Goal: Task Accomplishment & Management: Manage account settings

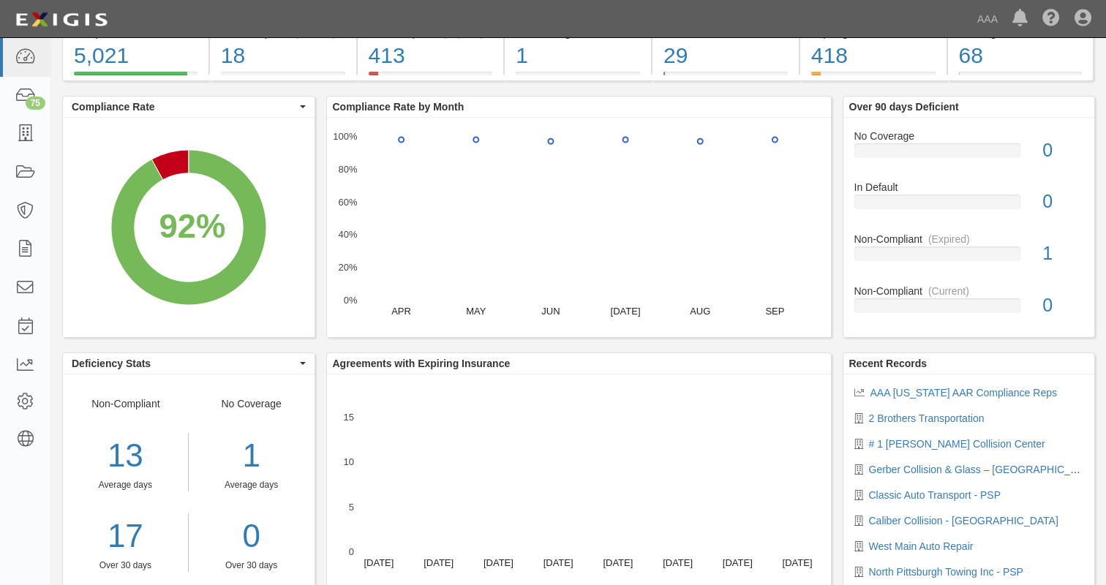
scroll to position [104, 0]
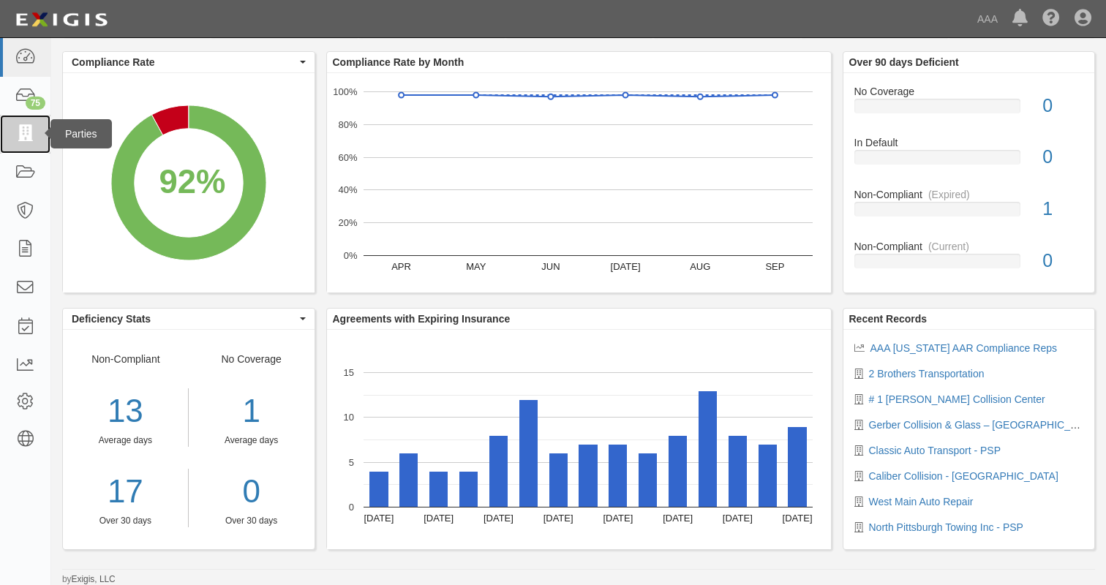
click at [28, 130] on icon at bounding box center [25, 134] width 20 height 17
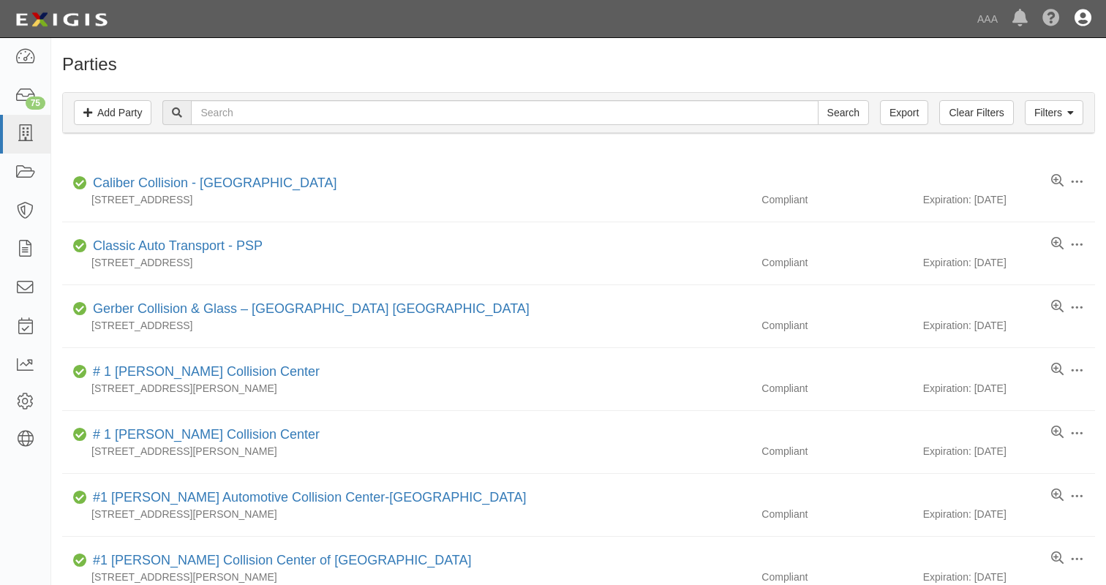
click at [1085, 10] on icon at bounding box center [1083, 19] width 17 height 18
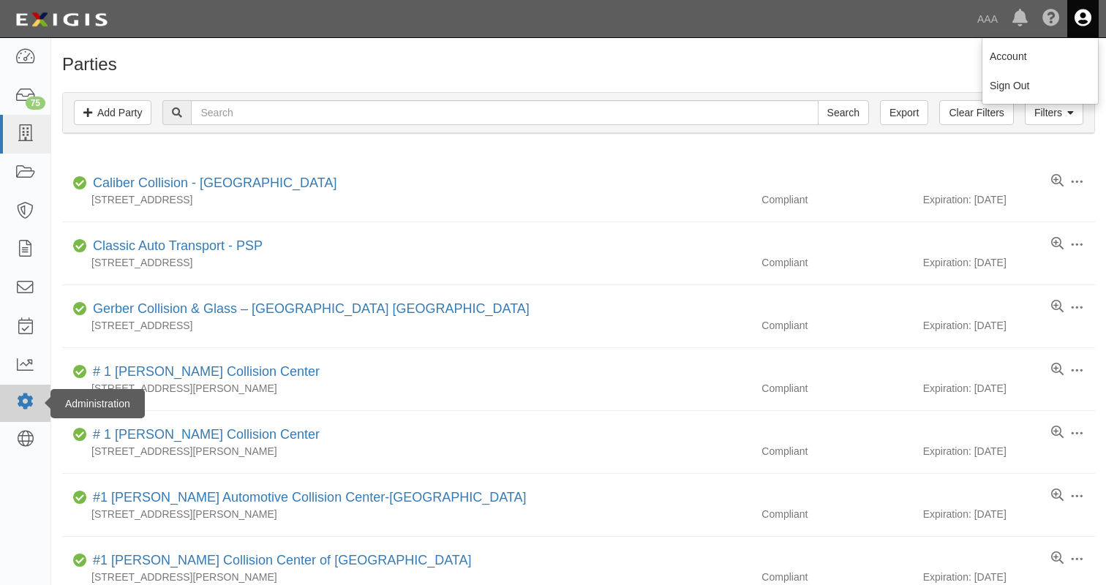
click at [20, 405] on icon at bounding box center [25, 402] width 20 height 12
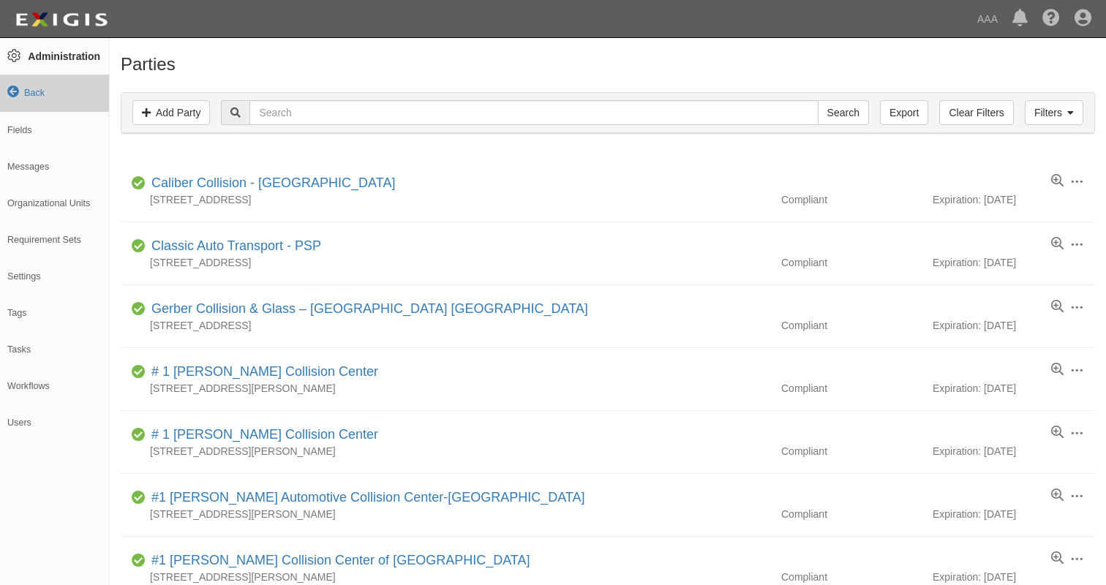
click at [12, 91] on icon at bounding box center [13, 92] width 12 height 12
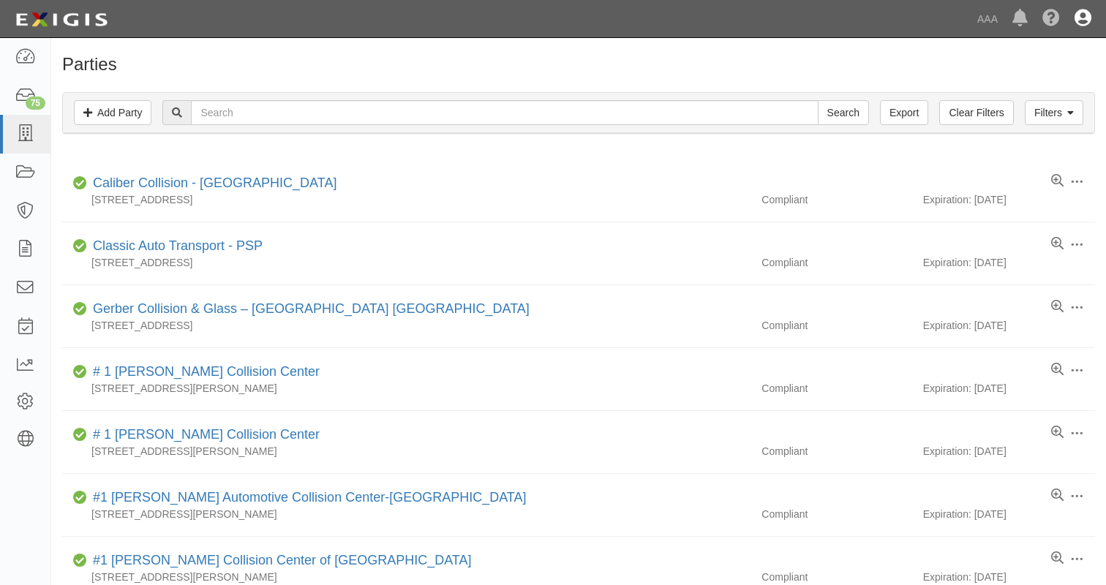
click at [1085, 20] on icon at bounding box center [1083, 19] width 17 height 18
click at [1019, 83] on link "Sign Out" at bounding box center [1041, 85] width 116 height 29
